Goal: Transaction & Acquisition: Subscribe to service/newsletter

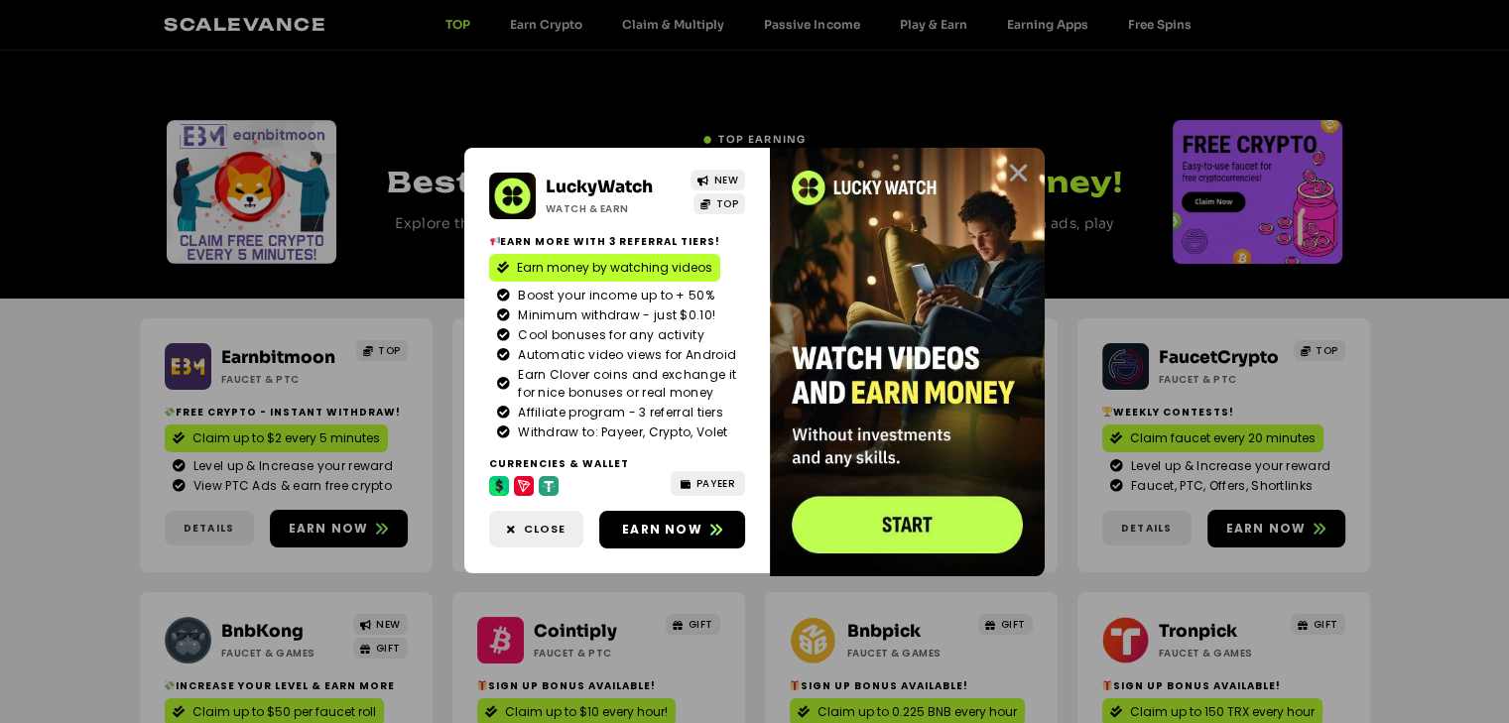
click at [1011, 172] on icon "Close" at bounding box center [1018, 173] width 25 height 25
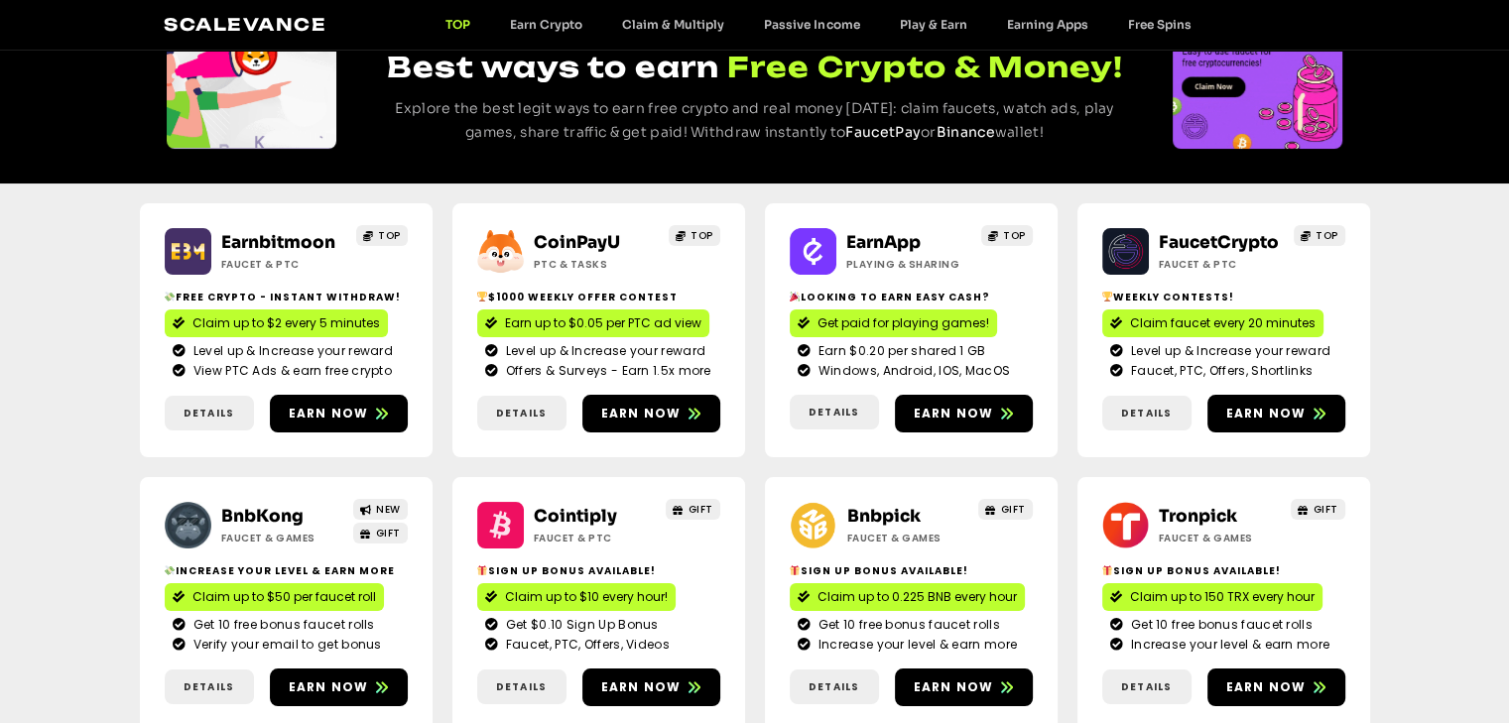
scroll to position [99, 0]
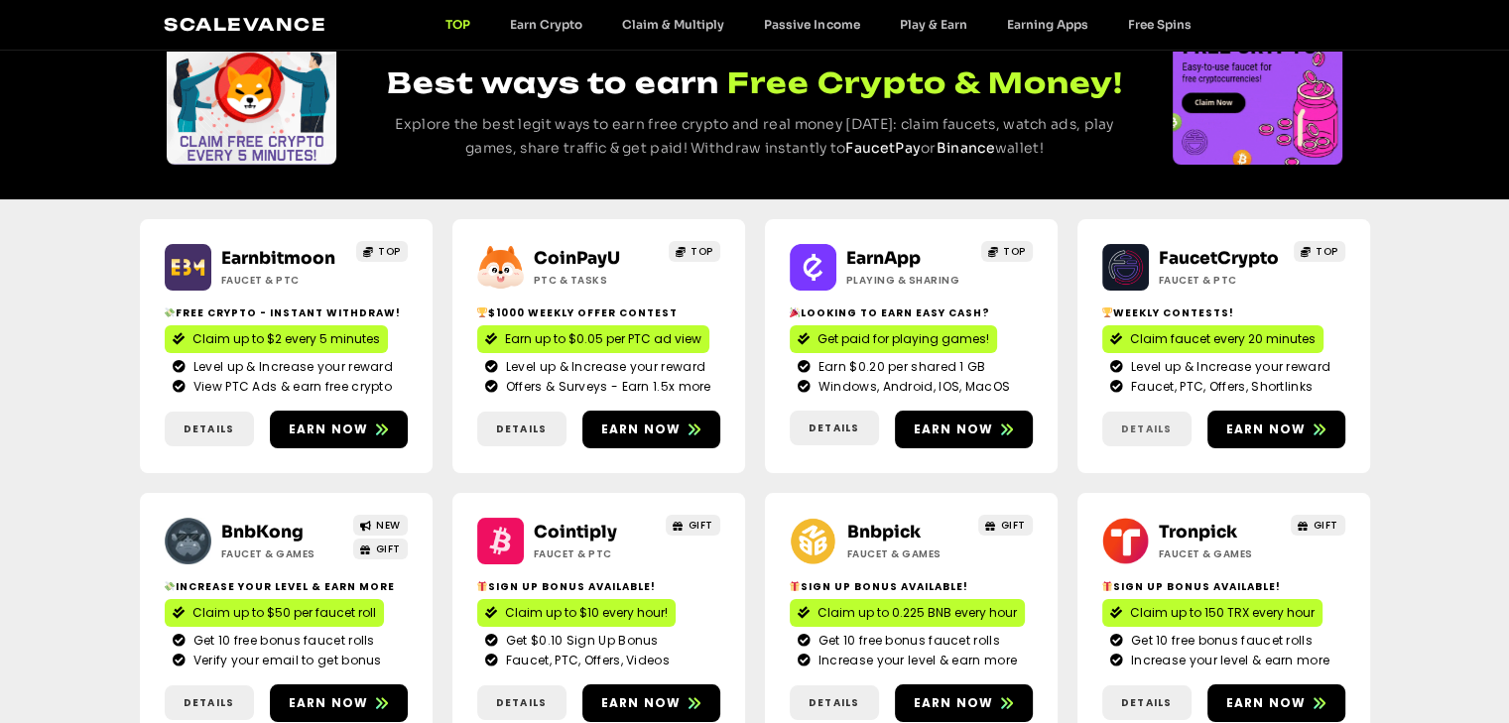
click at [1151, 431] on span "Details" at bounding box center [1146, 429] width 51 height 15
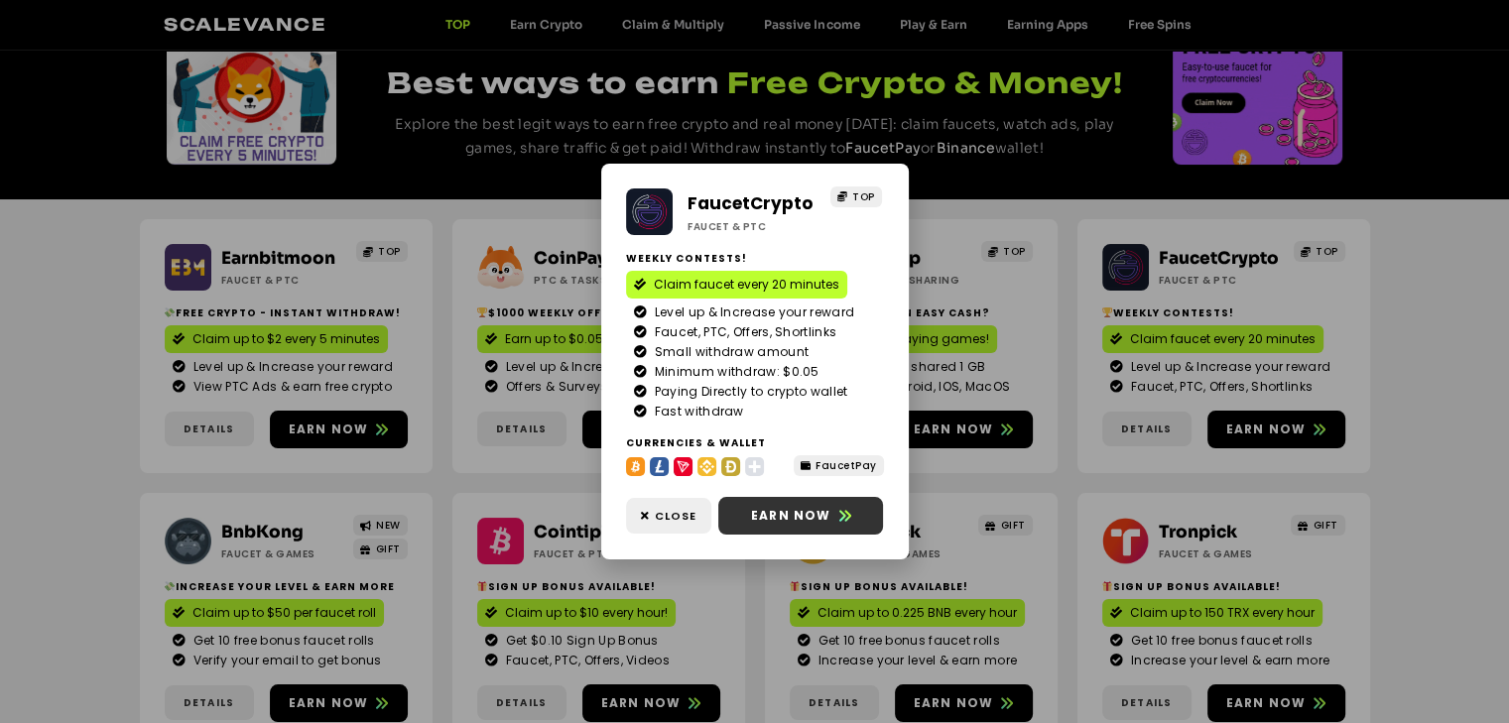
click at [769, 520] on span "Earn now" at bounding box center [791, 516] width 80 height 18
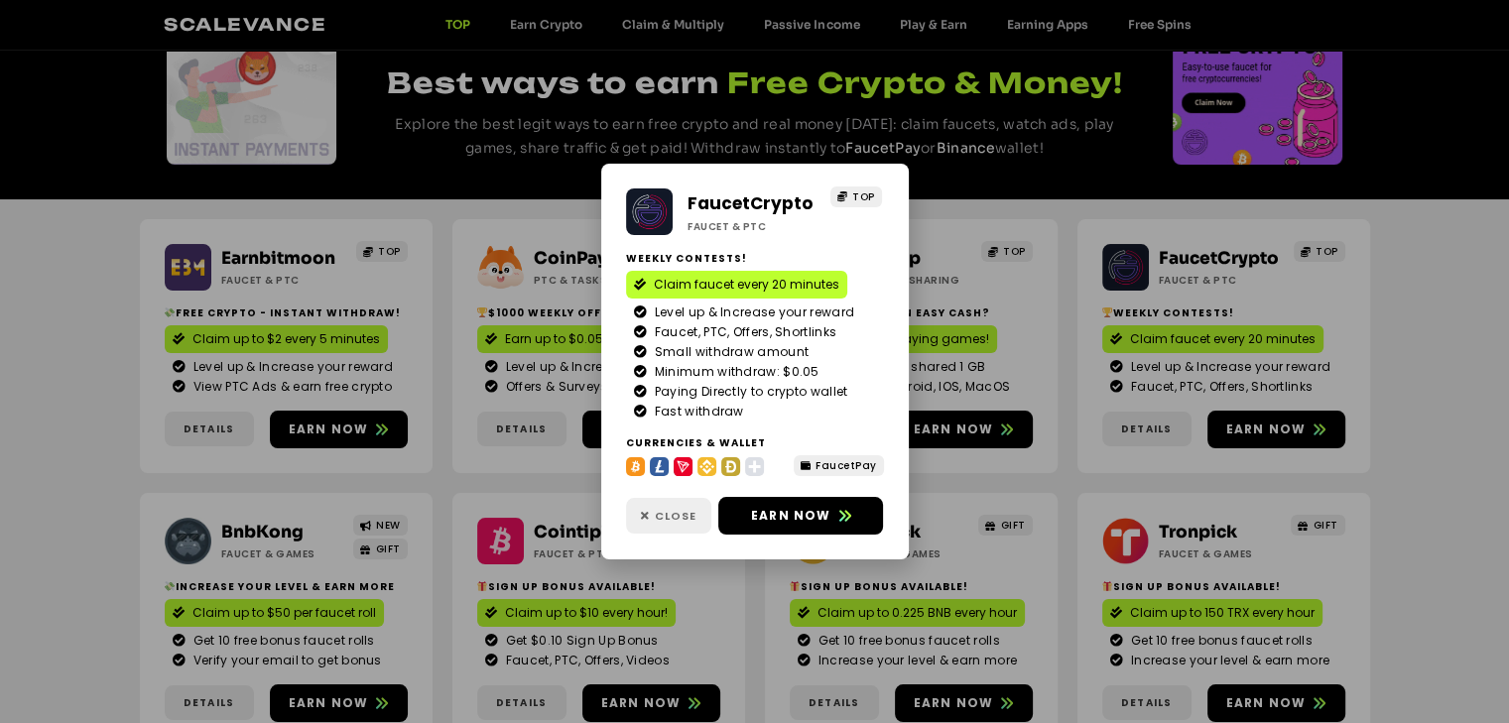
click at [685, 523] on span "Close" at bounding box center [676, 516] width 42 height 17
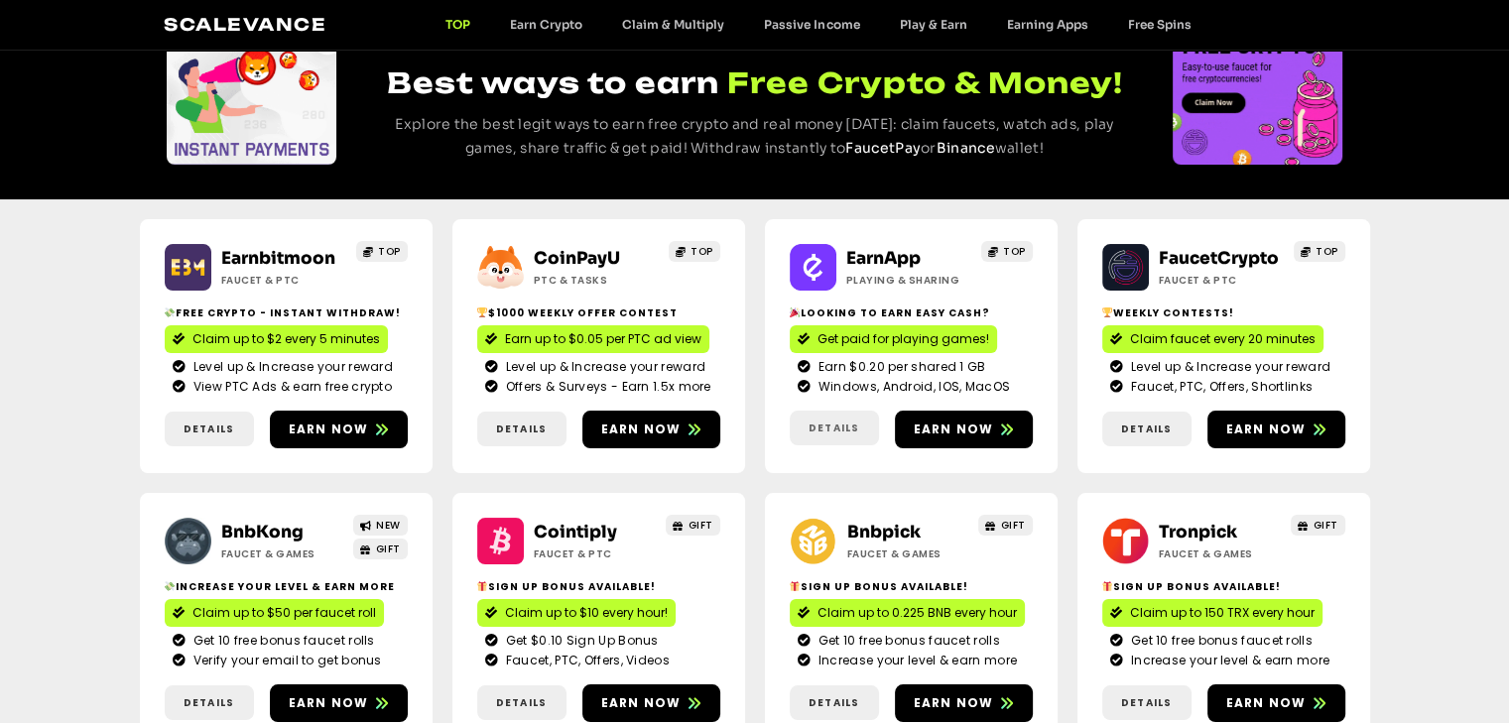
click at [827, 427] on span "Details" at bounding box center [834, 428] width 51 height 15
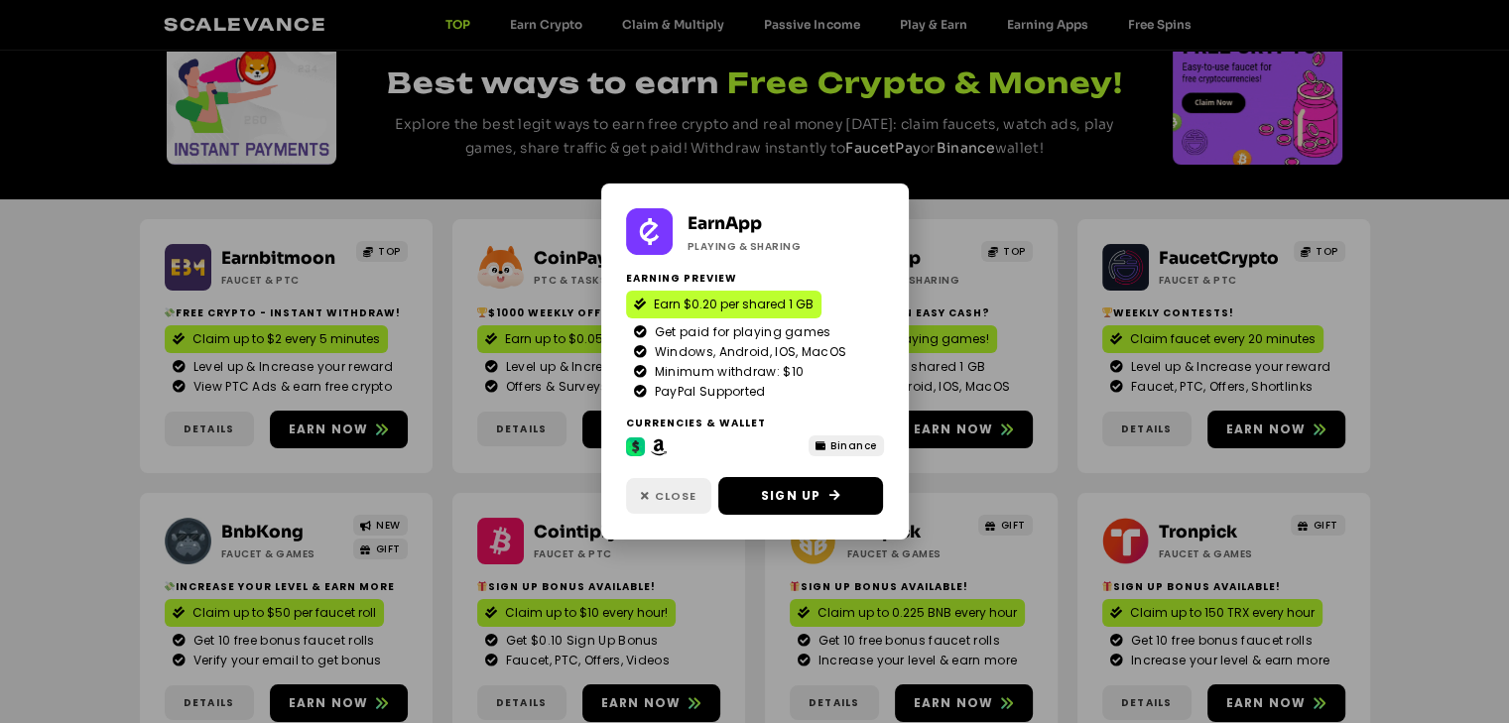
click at [677, 494] on span "Close" at bounding box center [676, 496] width 42 height 17
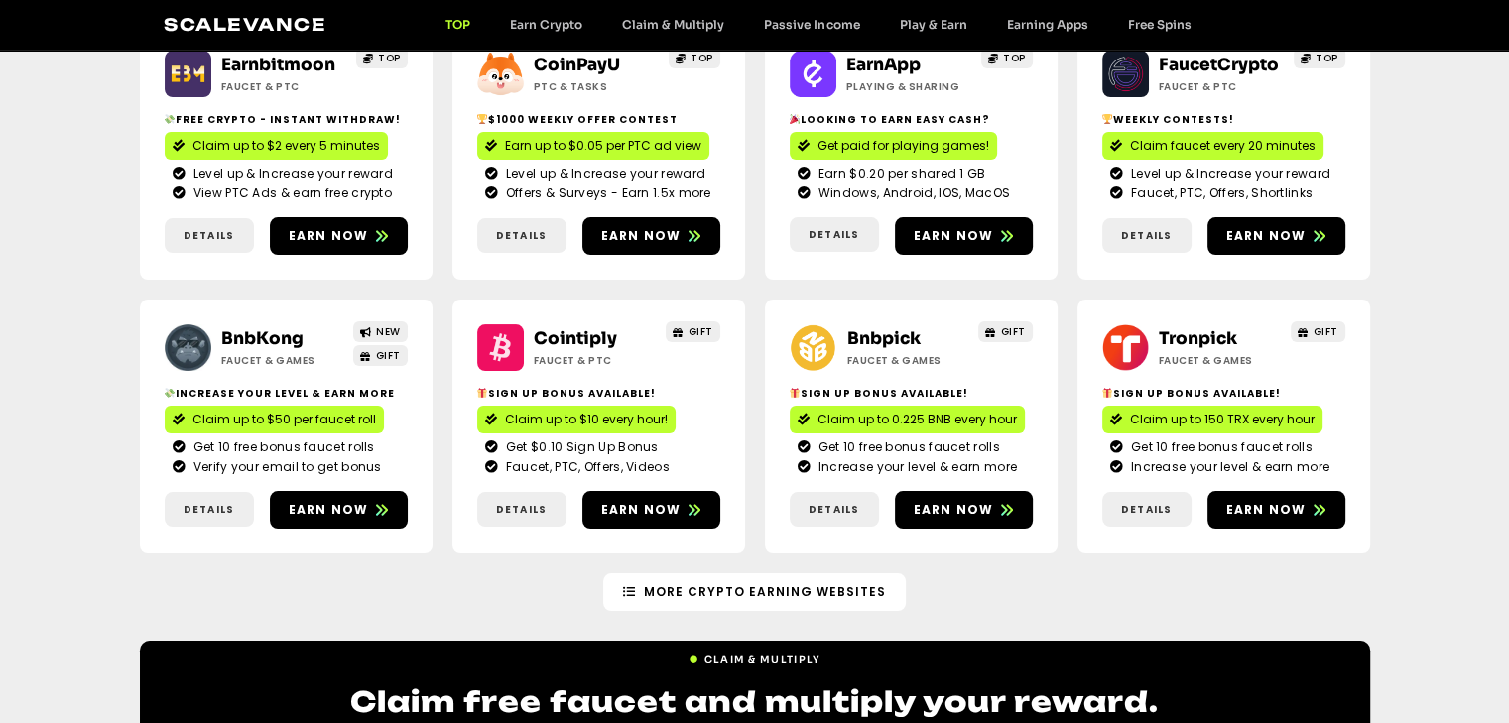
scroll to position [298, 0]
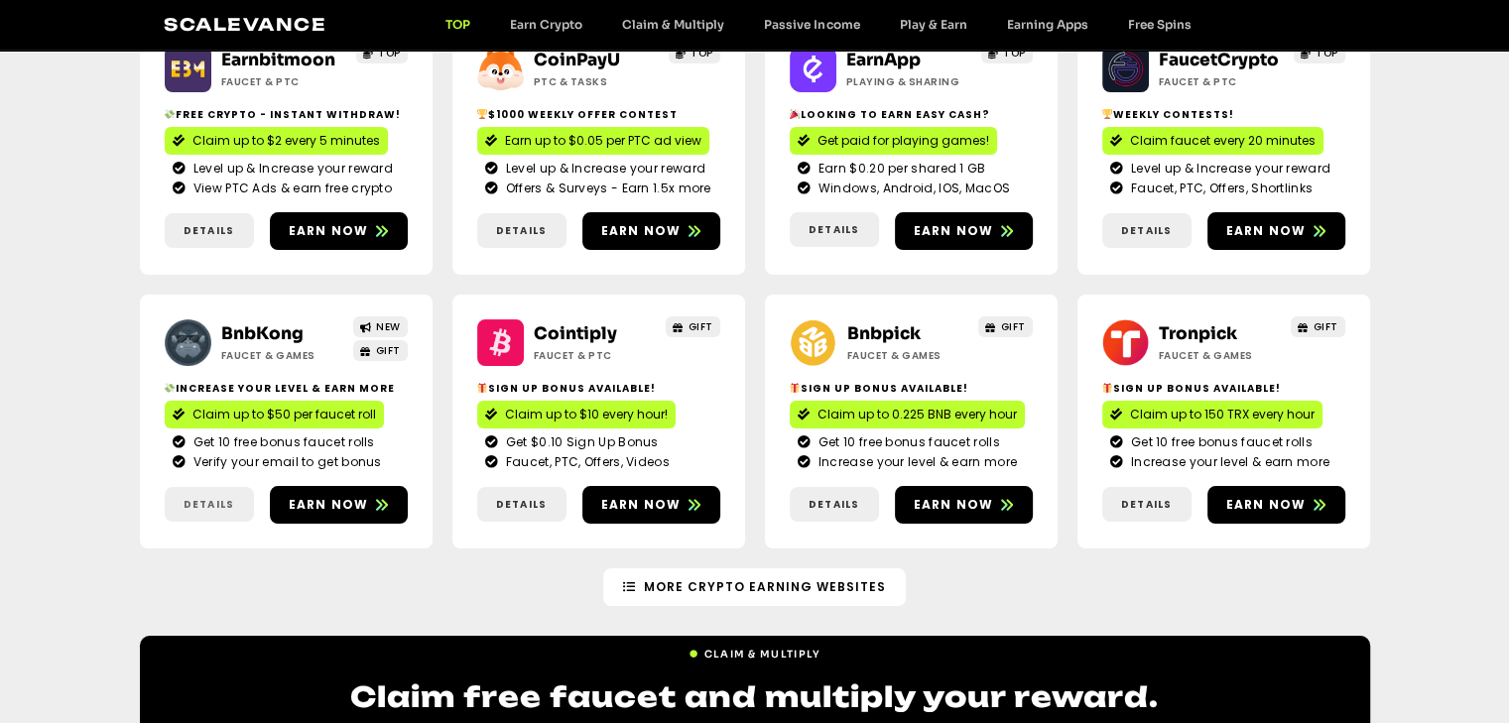
click at [186, 510] on span "Details" at bounding box center [209, 504] width 51 height 15
click at [211, 493] on link "Details" at bounding box center [209, 504] width 89 height 35
click at [211, 496] on link "Details" at bounding box center [209, 504] width 89 height 35
click at [825, 505] on span "Details" at bounding box center [834, 504] width 51 height 15
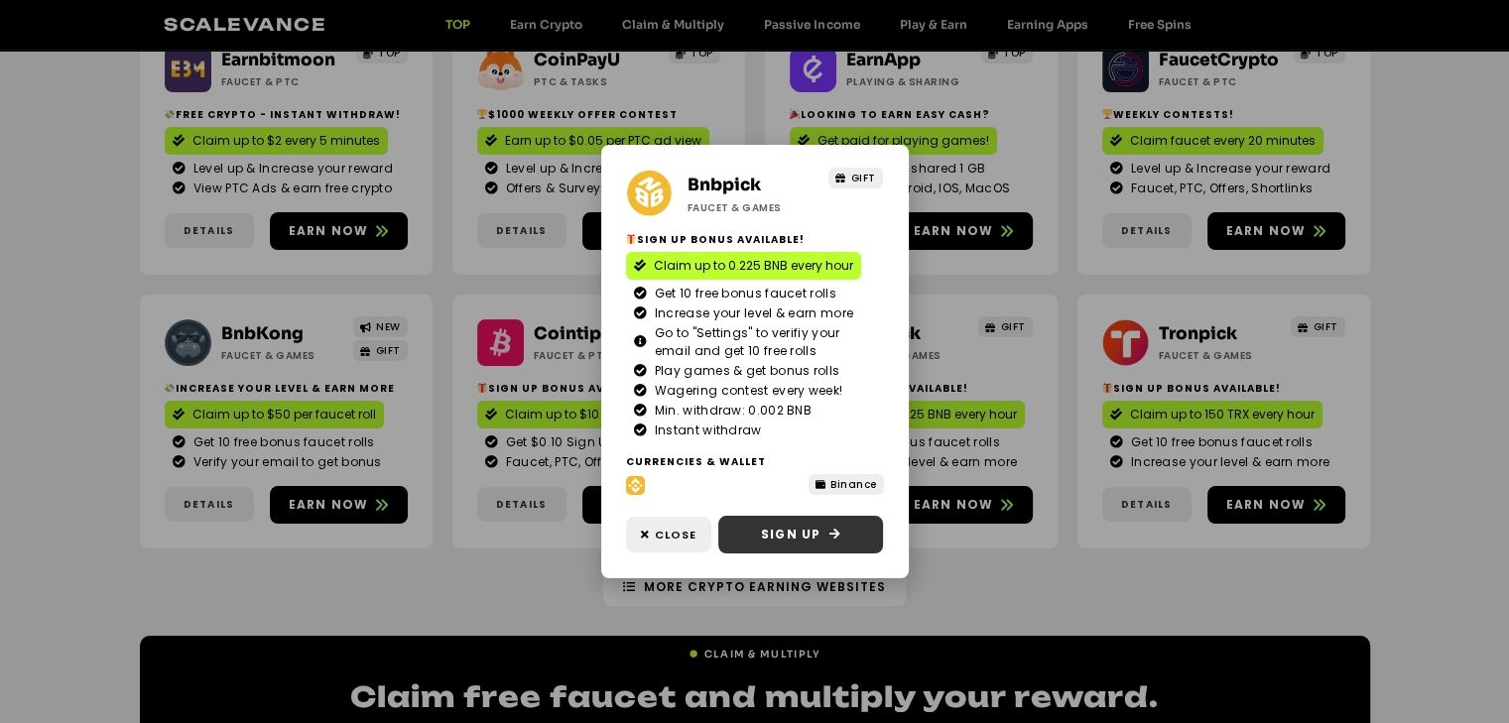
click at [807, 539] on span "Sign Up" at bounding box center [791, 535] width 60 height 18
